Goal: Transaction & Acquisition: Purchase product/service

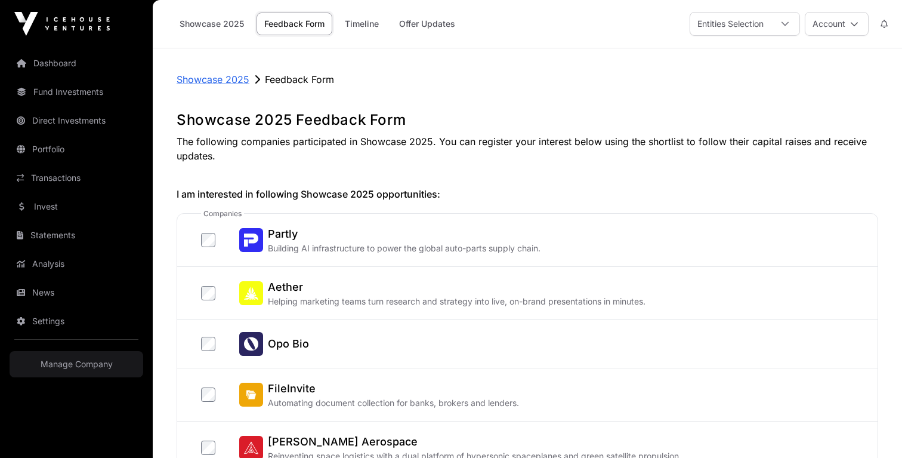
click at [220, 83] on p "Showcase 2025" at bounding box center [213, 79] width 73 height 14
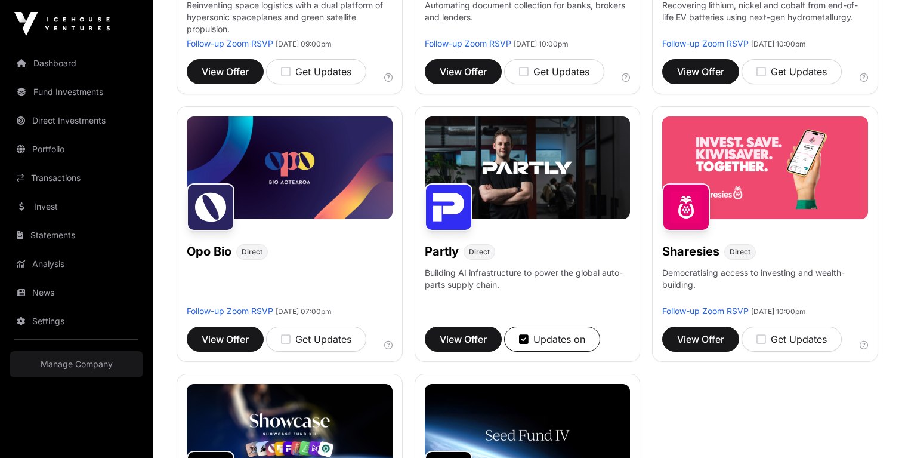
scroll to position [657, 0]
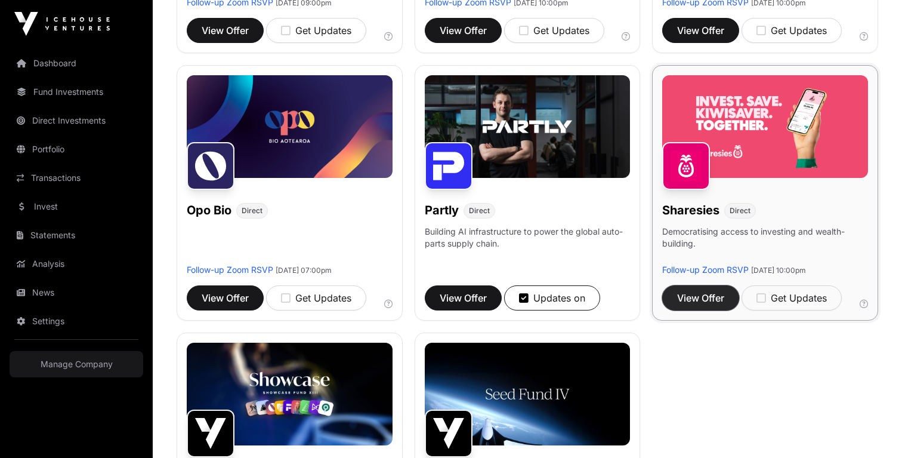
click at [705, 296] on span "View Offer" at bounding box center [700, 298] width 47 height 14
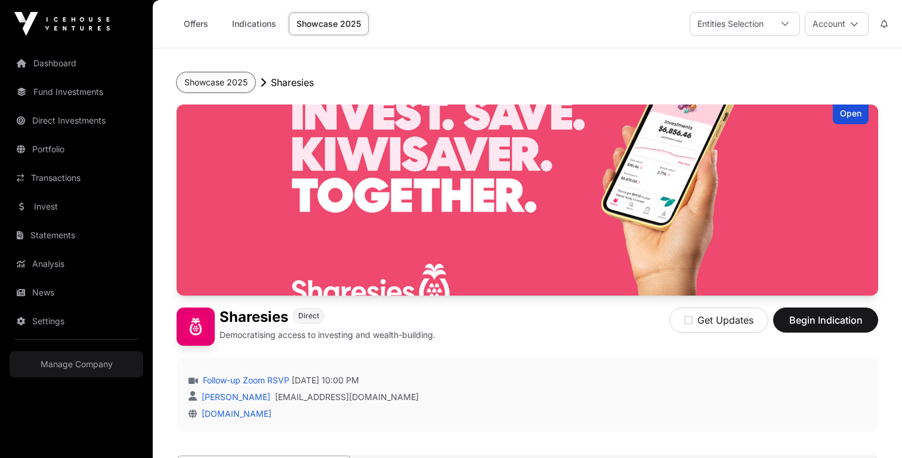
click at [232, 82] on button "Showcase 2025" at bounding box center [216, 82] width 79 height 20
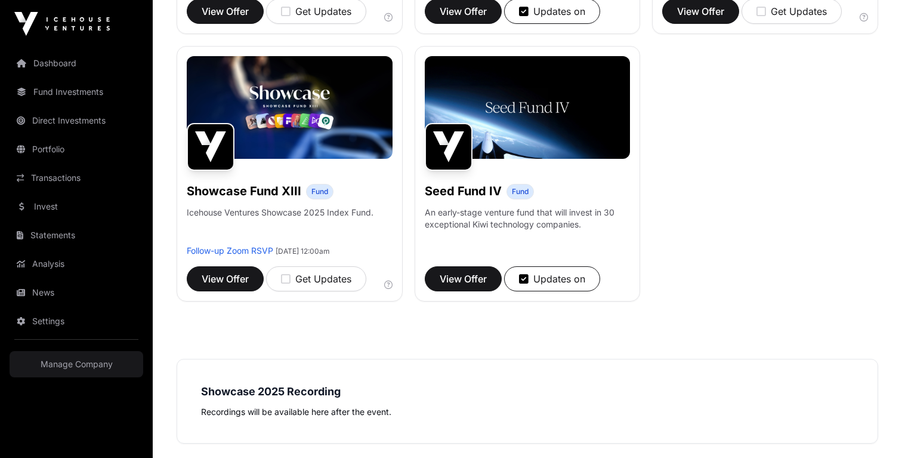
scroll to position [973, 0]
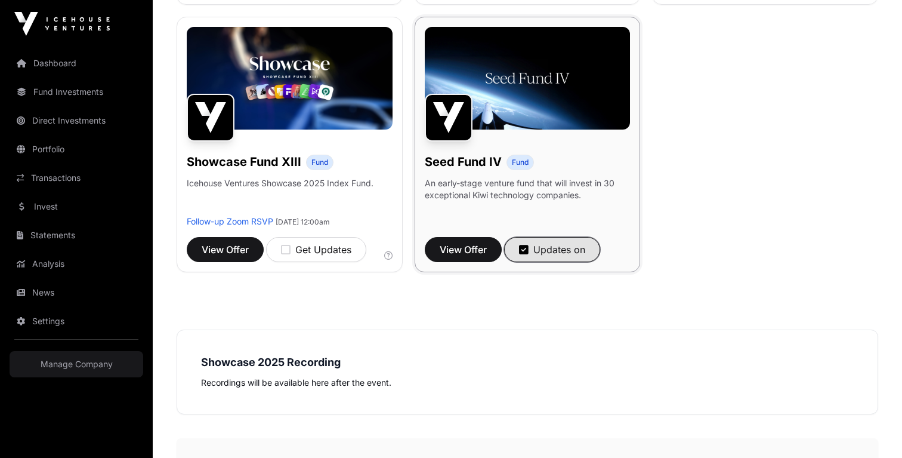
click at [525, 253] on icon "button" at bounding box center [524, 249] width 10 height 11
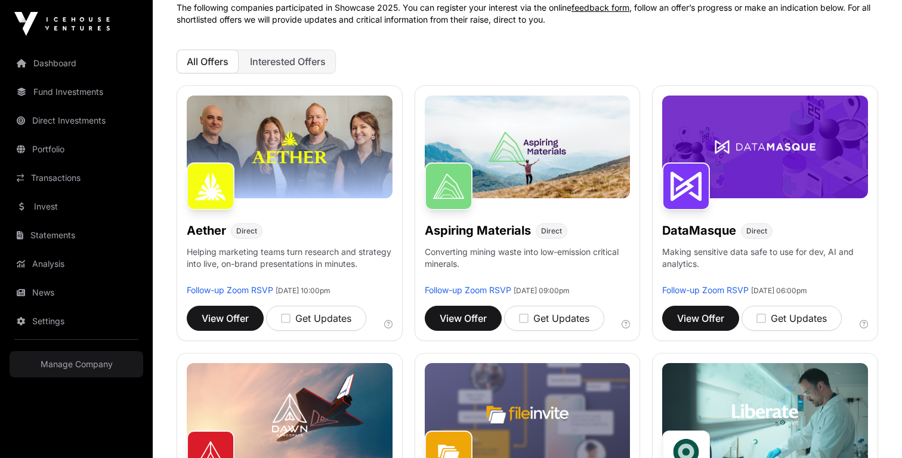
scroll to position [0, 0]
